Goal: Task Accomplishment & Management: Manage account settings

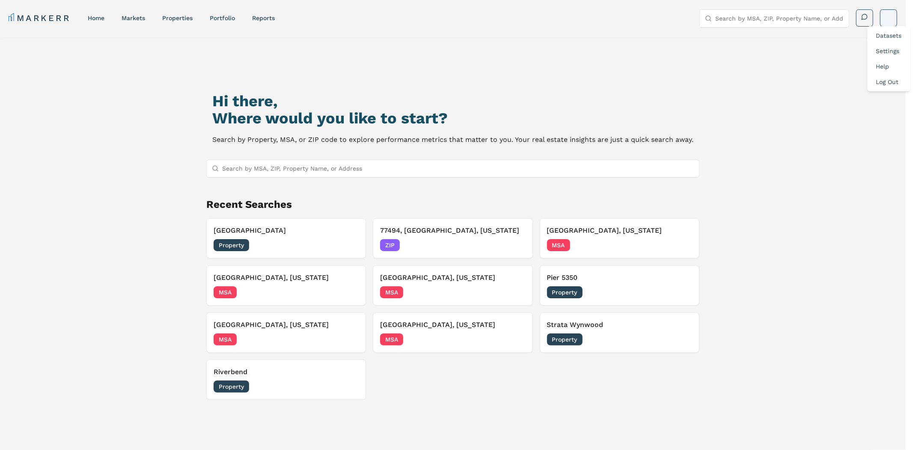
click at [886, 14] on html "MARKERR home markets properties Portfolio reports Search by MSA, ZIP, Property …" at bounding box center [456, 293] width 913 height 587
click at [886, 79] on link "Log Out" at bounding box center [888, 81] width 23 height 7
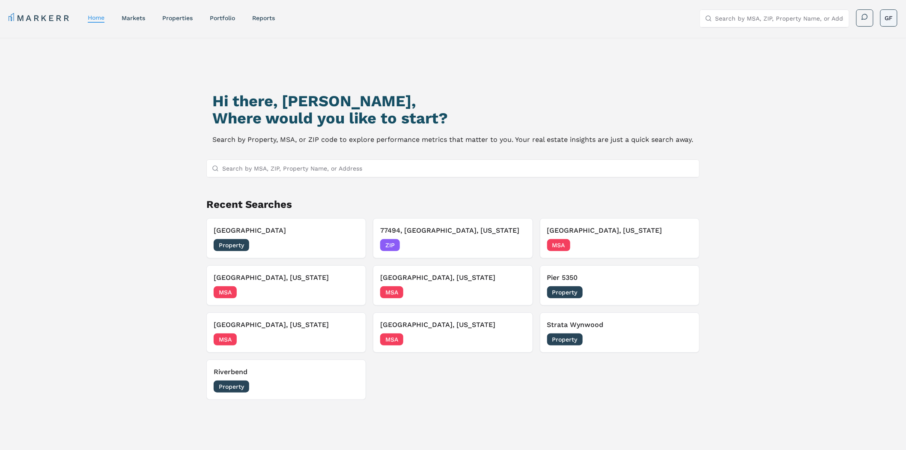
click at [888, 15] on html "MARKERR home markets properties Portfolio reports Search by MSA, ZIP, Property …" at bounding box center [453, 293] width 906 height 587
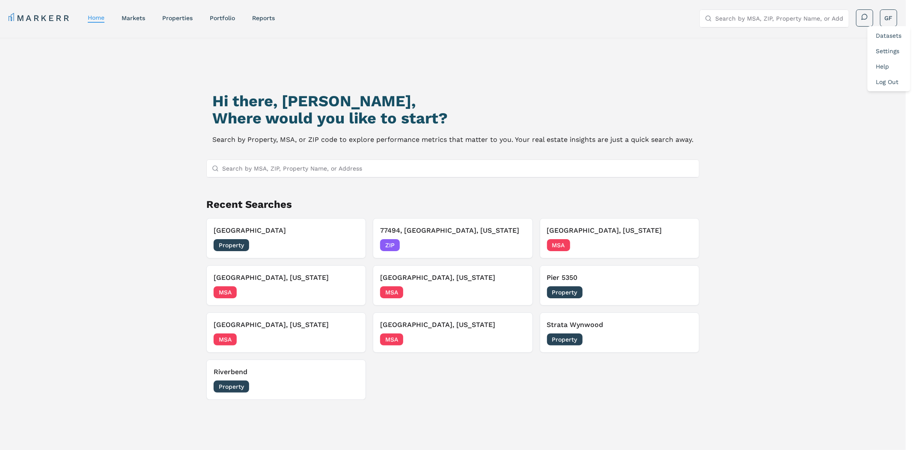
click at [891, 80] on link "Log Out" at bounding box center [888, 81] width 23 height 7
